Goal: Use online tool/utility: Utilize a website feature to perform a specific function

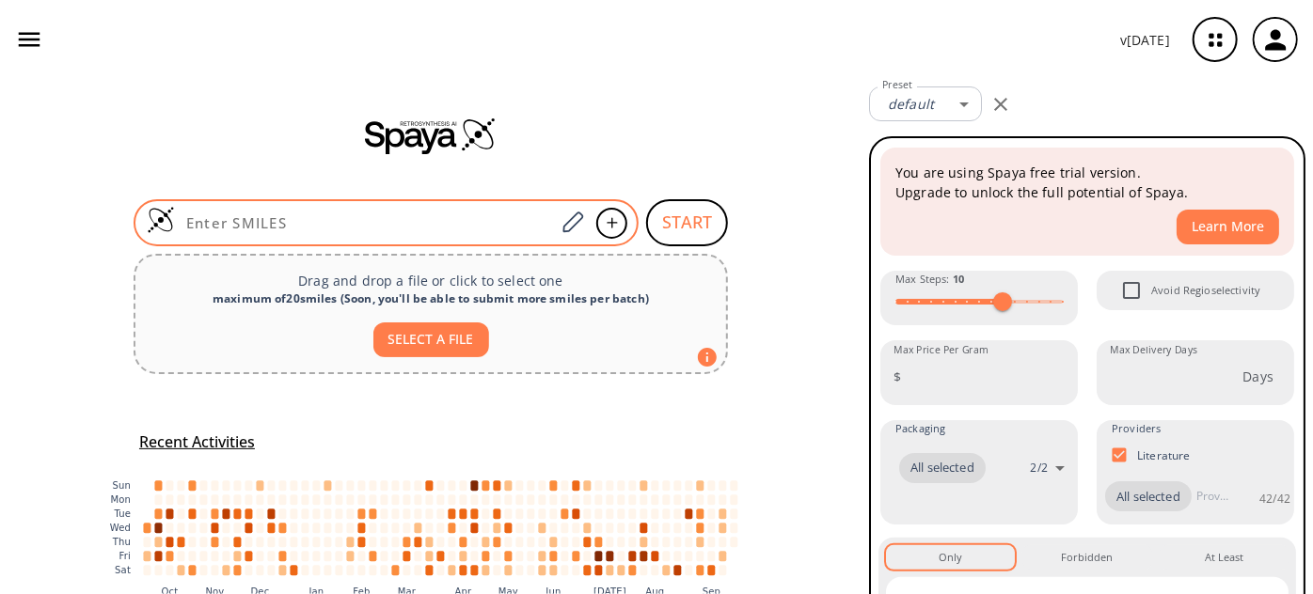
click at [321, 221] on input at bounding box center [365, 223] width 380 height 19
paste input "FC1=C([N+]([O-])=O)C=CC(OC2=CC=NC(C(NC)=O)=C2)=C1"
type input "FC1=C([N+]([O-])=O)C=CC(OC2=CC=NC(C(NC)=O)=C2)=C1"
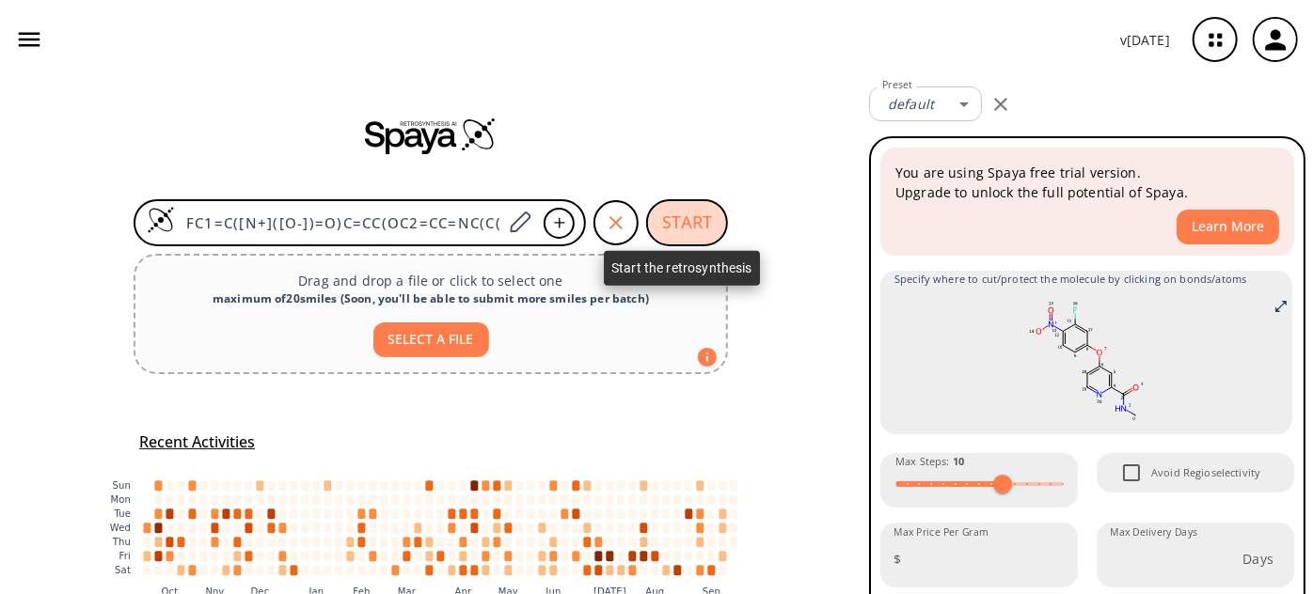
click at [670, 217] on button "START" at bounding box center [687, 222] width 82 height 47
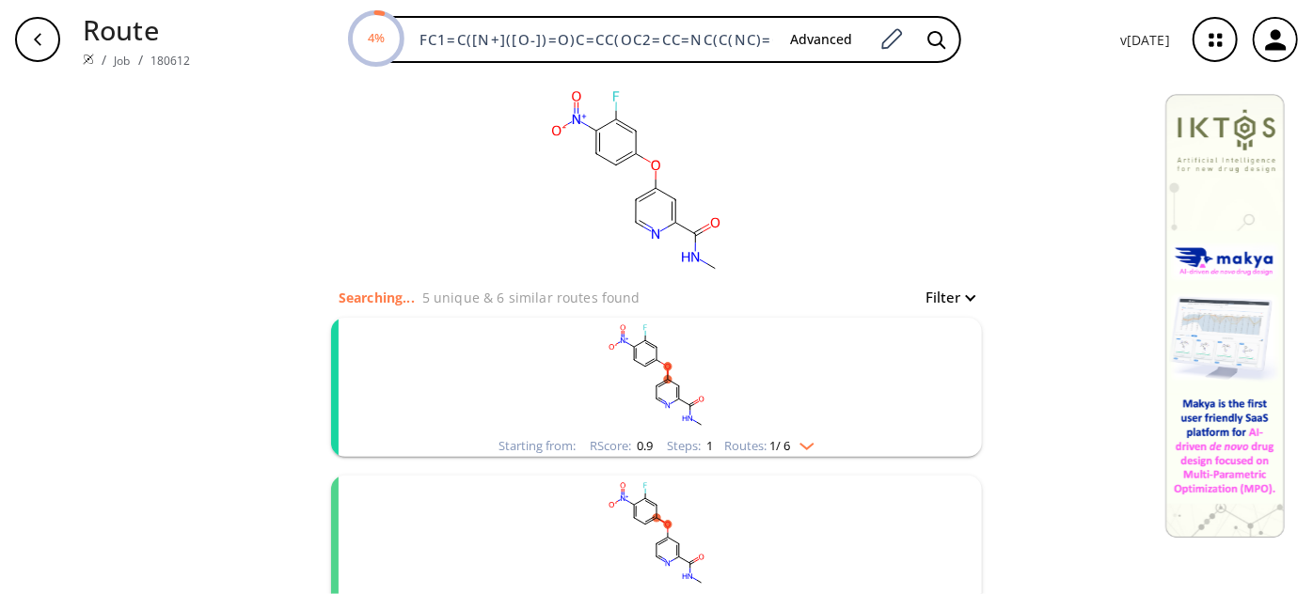
click at [604, 371] on rect "clusters" at bounding box center [656, 377] width 489 height 118
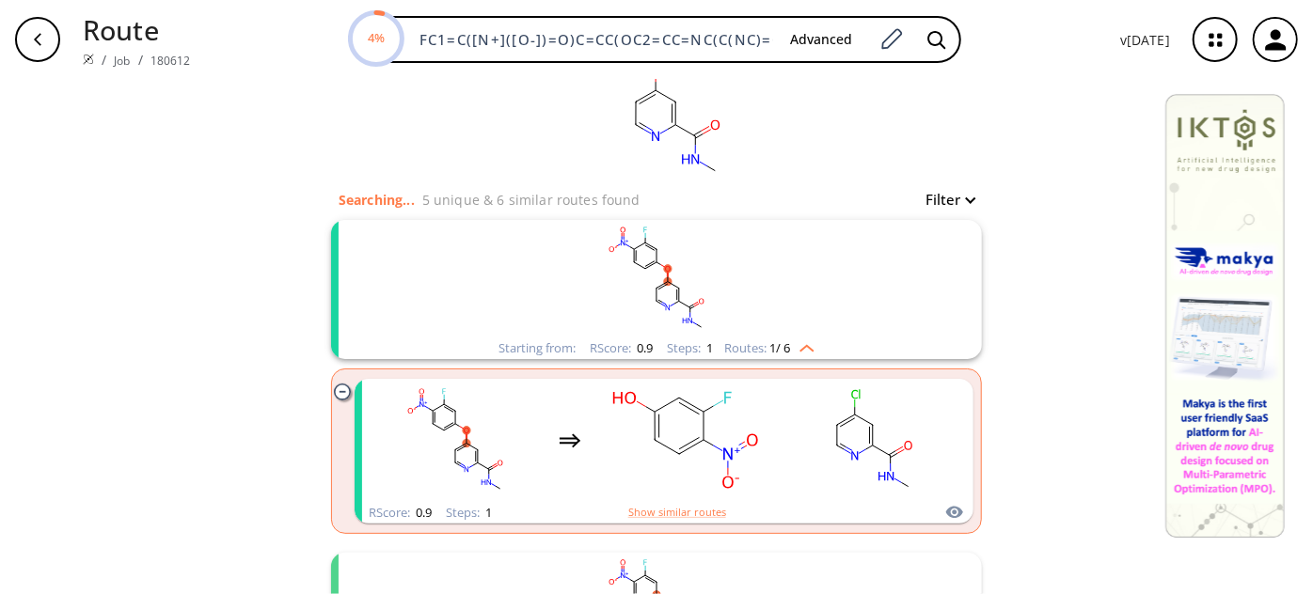
scroll to position [170, 0]
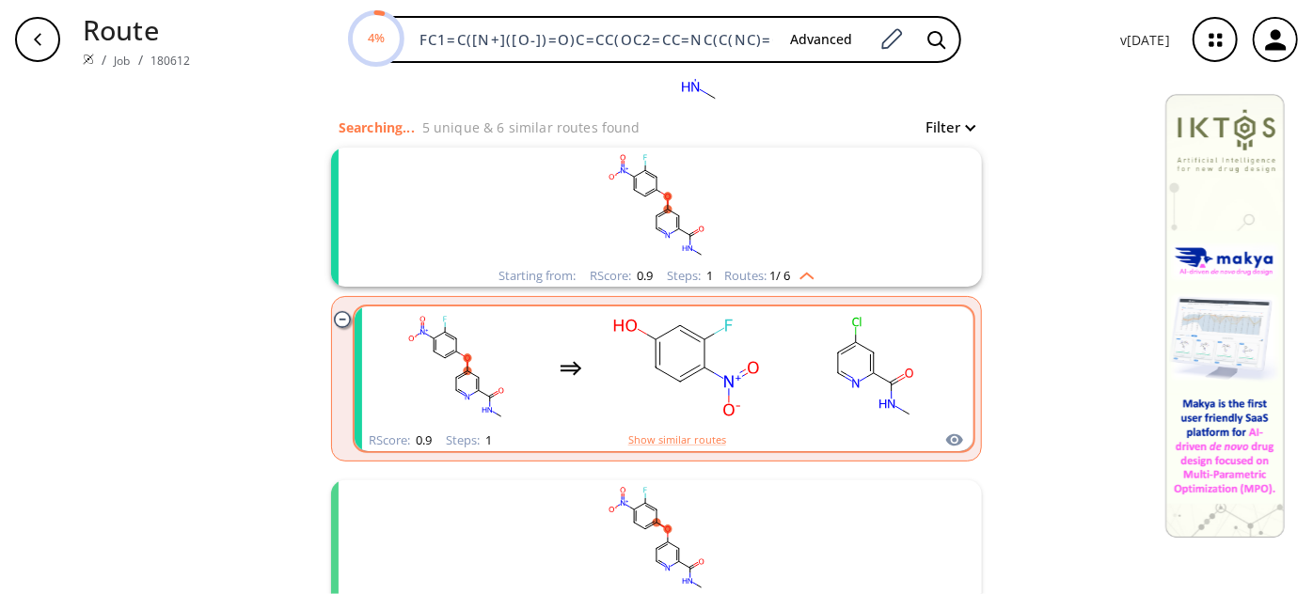
click at [691, 413] on rect "clusters" at bounding box center [685, 368] width 169 height 118
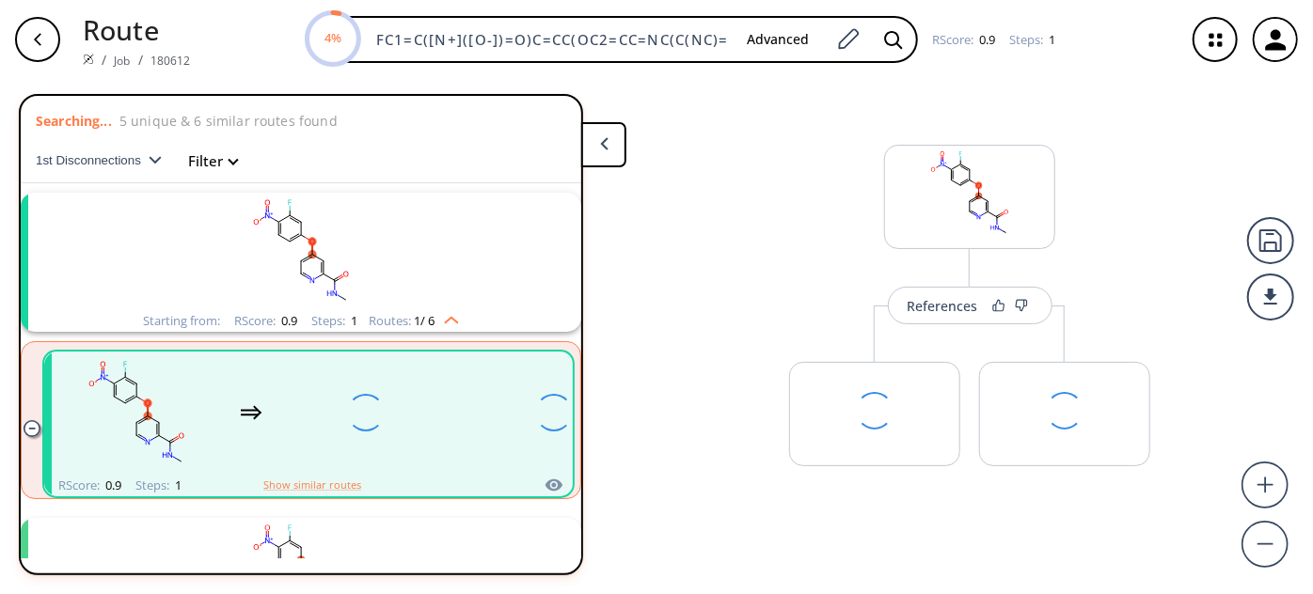
scroll to position [40, 0]
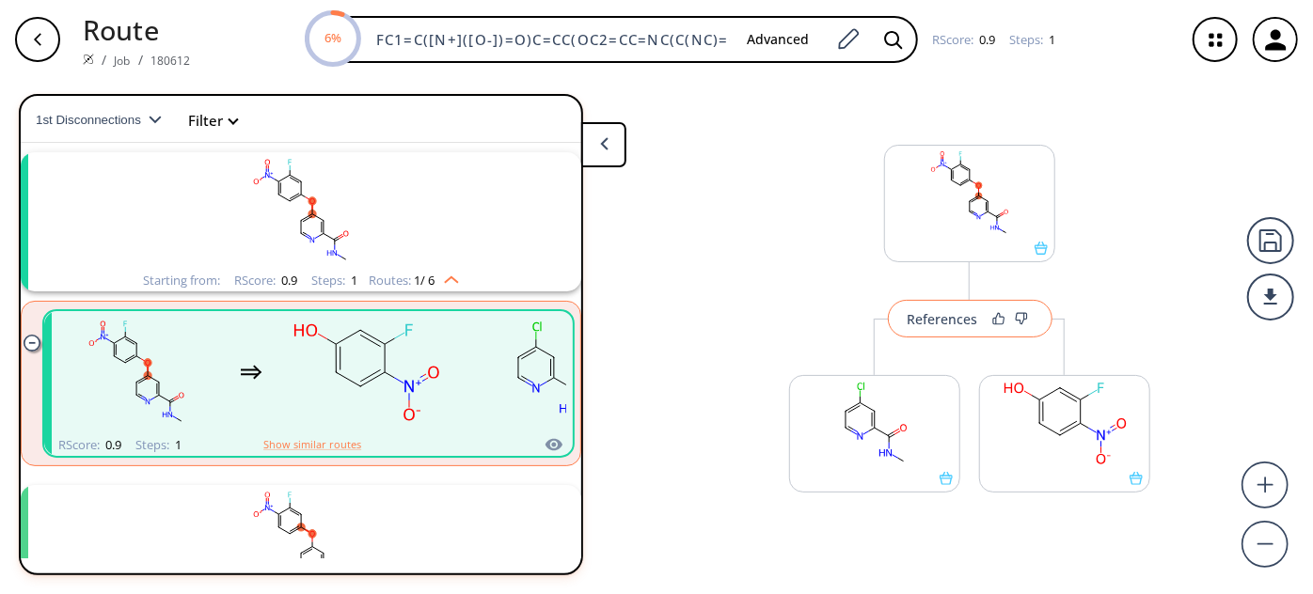
click at [944, 323] on div "References" at bounding box center [943, 319] width 71 height 12
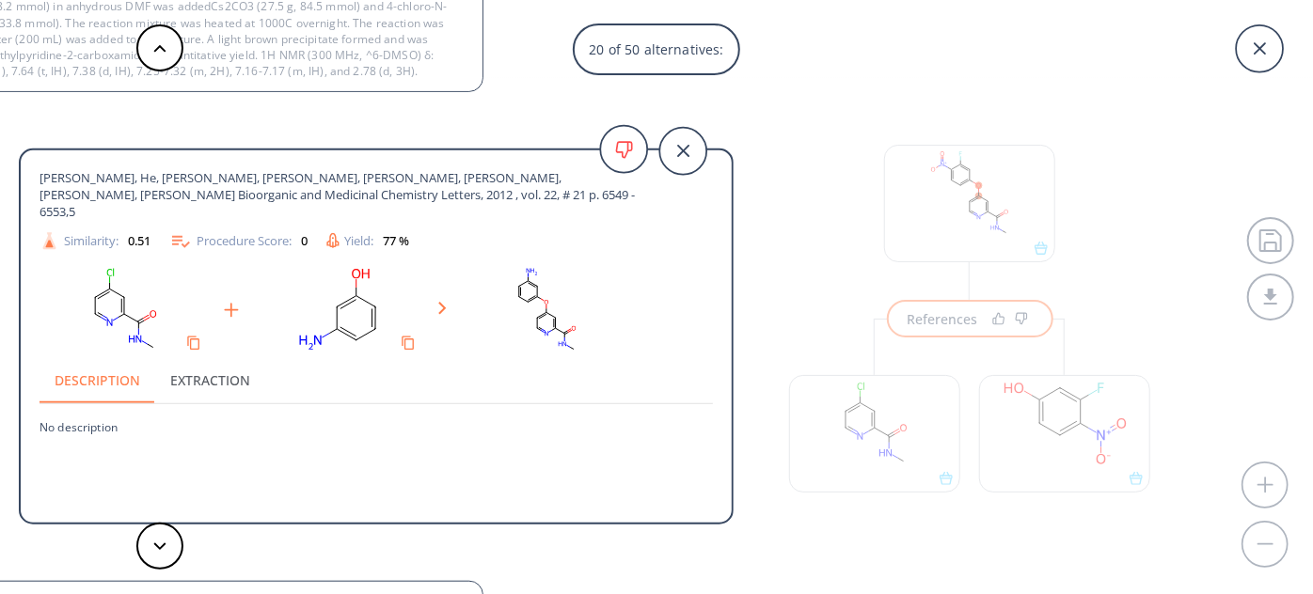
scroll to position [35, 0]
